Goal: Check status: Check status

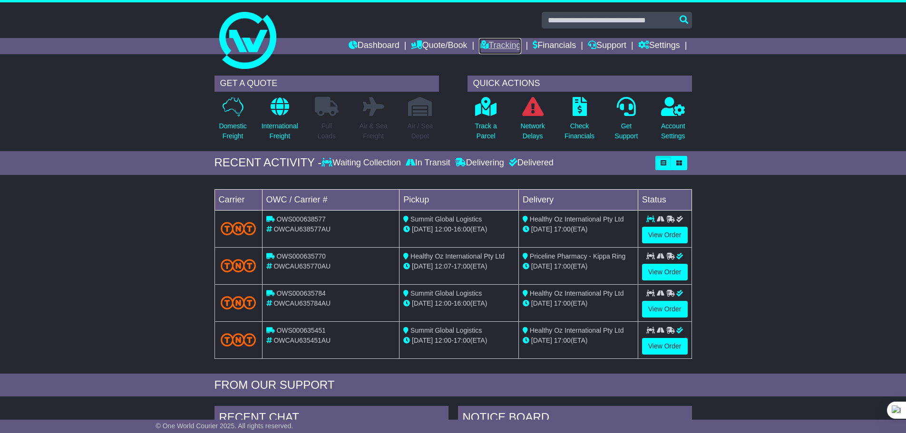
click at [501, 43] on link "Tracking" at bounding box center [500, 46] width 42 height 16
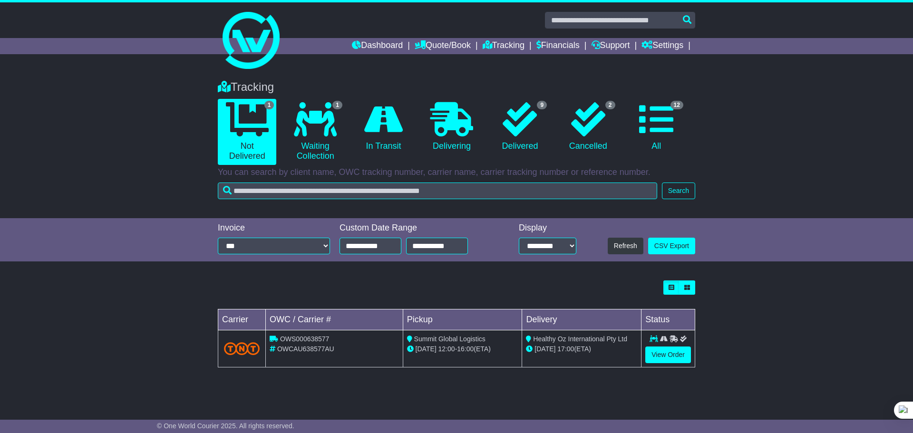
click at [744, 288] on div "Loading... No bookings found Carrier OWC / Carrier # Pickup Delivery Status OWS…" at bounding box center [456, 329] width 913 height 107
click at [722, 316] on div "Loading... No bookings found Carrier OWC / Carrier # Pickup Delivery Status OWS…" at bounding box center [456, 329] width 913 height 107
click at [716, 335] on div "Loading... No bookings found Carrier OWC / Carrier # Pickup Delivery Status OWS…" at bounding box center [456, 329] width 913 height 107
click at [721, 364] on div "Loading... No bookings found Carrier OWC / Carrier # Pickup Delivery Status OWS…" at bounding box center [456, 329] width 913 height 107
click at [703, 312] on div "Loading... No bookings found Carrier OWC / Carrier # Pickup Delivery Status OWS…" at bounding box center [456, 329] width 913 height 107
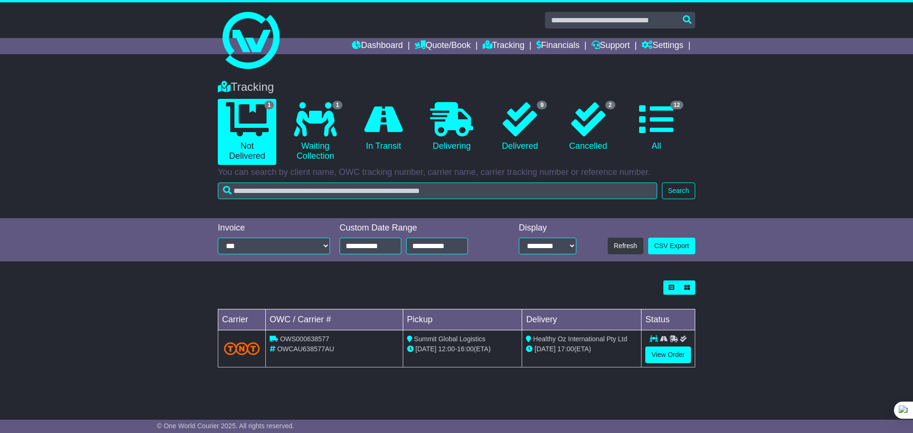
click at [700, 335] on div "Loading... No bookings found Carrier OWC / Carrier # Pickup Delivery Status OWS…" at bounding box center [456, 329] width 913 height 107
click at [715, 363] on div "Loading... No bookings found Carrier OWC / Carrier # Pickup Delivery Status OWS…" at bounding box center [456, 329] width 913 height 107
drag, startPoint x: 706, startPoint y: 315, endPoint x: 710, endPoint y: 332, distance: 17.2
click at [706, 315] on div "Loading... No bookings found Carrier OWC / Carrier # Pickup Delivery Status OWS…" at bounding box center [456, 329] width 913 height 107
click at [708, 336] on div "Loading... No bookings found Carrier OWC / Carrier # Pickup Delivery Status OWS…" at bounding box center [456, 329] width 913 height 107
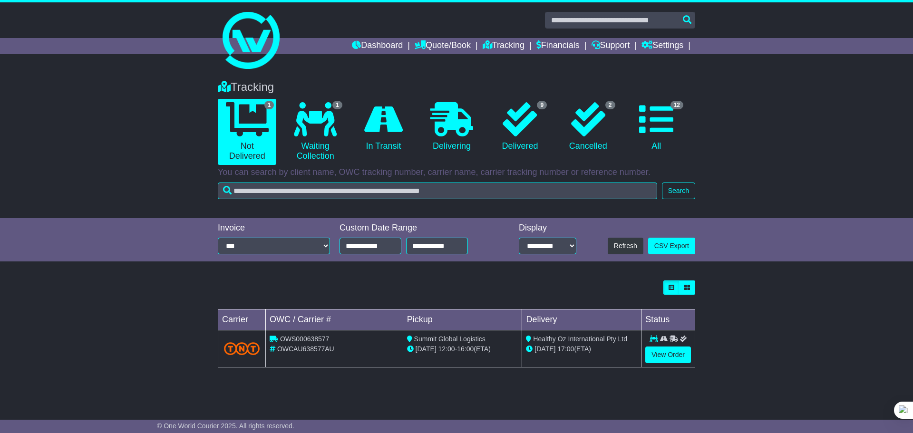
click at [708, 363] on div "Loading... No bookings found Carrier OWC / Carrier # Pickup Delivery Status OWS…" at bounding box center [456, 329] width 913 height 107
drag, startPoint x: 279, startPoint y: 339, endPoint x: 350, endPoint y: 341, distance: 70.4
click at [350, 341] on div "OWS000638577" at bounding box center [334, 339] width 129 height 10
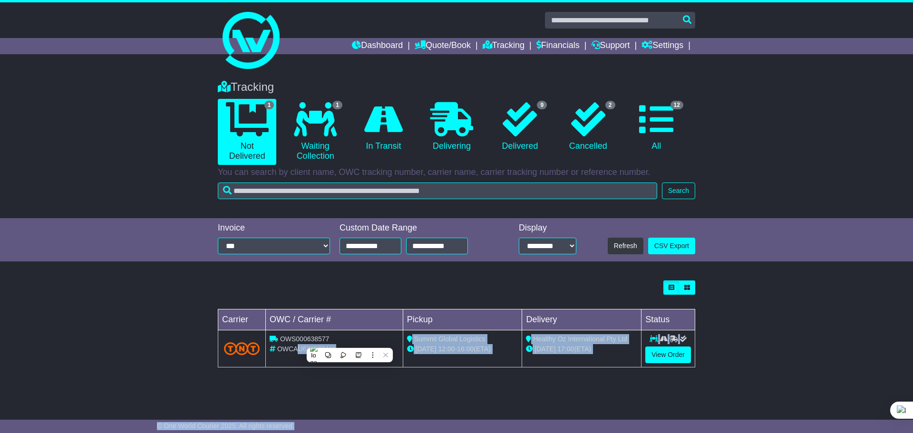
drag, startPoint x: 301, startPoint y: 349, endPoint x: 324, endPoint y: 349, distance: 23.3
click at [324, 349] on html "help@healthyoz.com.au Logout Anil Dawar help@healthyoz.com.au 0423643265 Change…" at bounding box center [456, 216] width 913 height 433
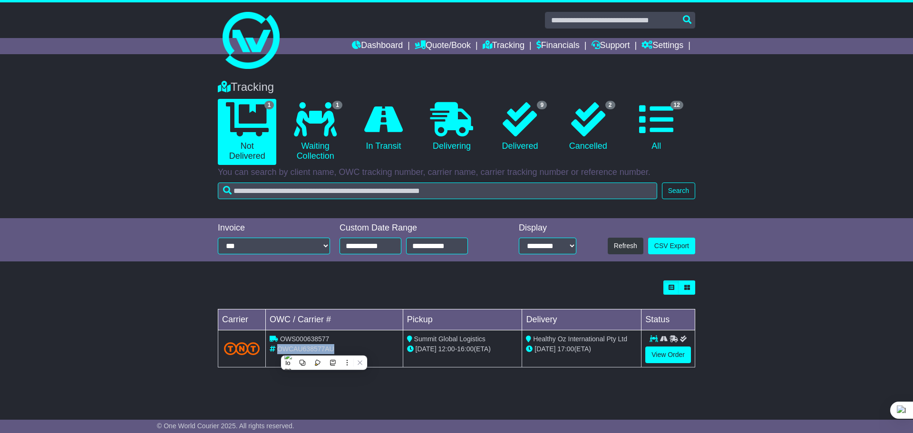
drag, startPoint x: 277, startPoint y: 349, endPoint x: 360, endPoint y: 349, distance: 82.8
click at [360, 349] on div "OWCAU638577AU" at bounding box center [334, 349] width 129 height 10
drag, startPoint x: 308, startPoint y: 338, endPoint x: 365, endPoint y: 333, distance: 56.9
click at [365, 333] on td "OWS000638577 OWCAU638577AU" at bounding box center [334, 349] width 137 height 37
click at [715, 315] on div "Loading... No bookings found Carrier OWC / Carrier # Pickup Delivery Status OWS…" at bounding box center [456, 329] width 913 height 107
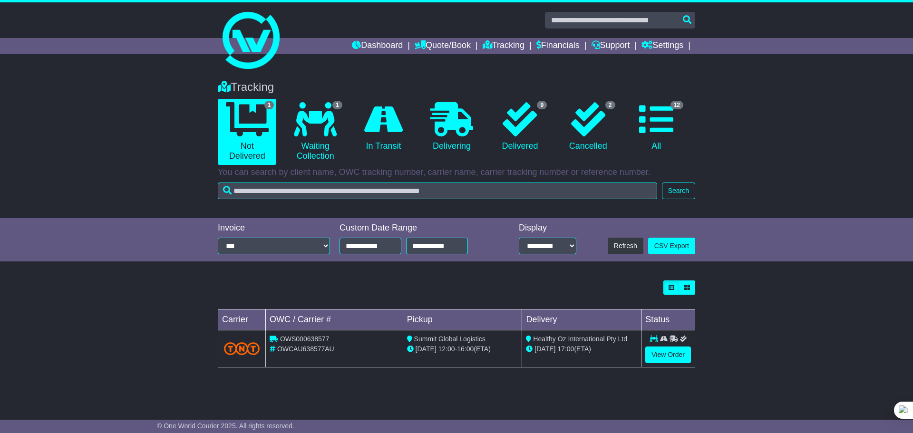
click at [712, 336] on div "Loading... No bookings found Carrier OWC / Carrier # Pickup Delivery Status OWS…" at bounding box center [456, 329] width 913 height 107
click at [714, 359] on div "Loading... No bookings found Carrier OWC / Carrier # Pickup Delivery Status OWS…" at bounding box center [456, 329] width 913 height 107
click at [755, 78] on div "Tracking 1 Not Delivered 1 Waiting Collection 0 In Transit 0 Delivering 9" at bounding box center [456, 144] width 913 height 147
click at [779, 153] on div "Tracking 1 Not Delivered 1 Waiting Collection 0 In Transit 0 Delivering 9" at bounding box center [456, 144] width 913 height 147
